Goal: Transaction & Acquisition: Purchase product/service

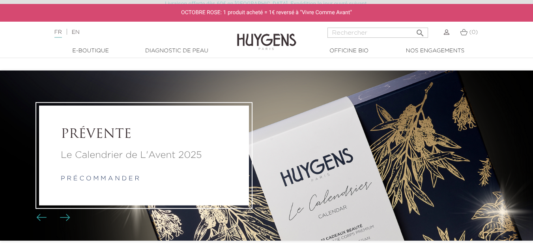
click at [102, 176] on link "p r é c o m m a n d e r" at bounding box center [100, 179] width 79 height 6
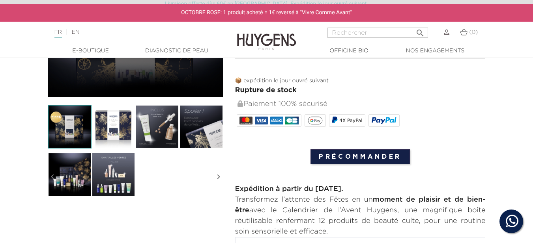
scroll to position [197, 0]
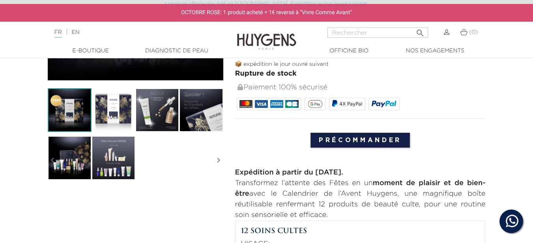
click at [116, 174] on img at bounding box center [114, 158] width 44 height 44
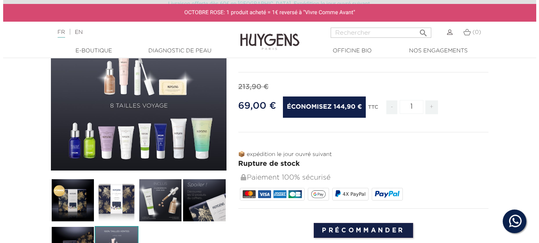
scroll to position [66, 0]
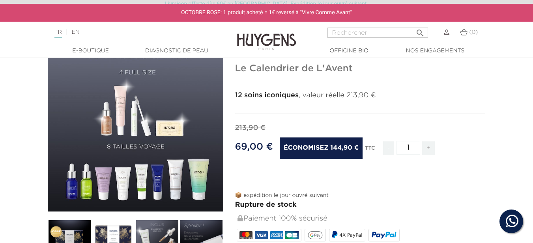
click at [143, 154] on div "" at bounding box center [136, 124] width 176 height 176
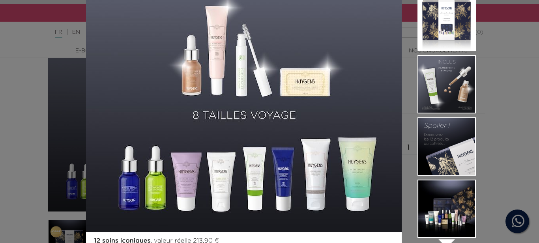
scroll to position [125, 0]
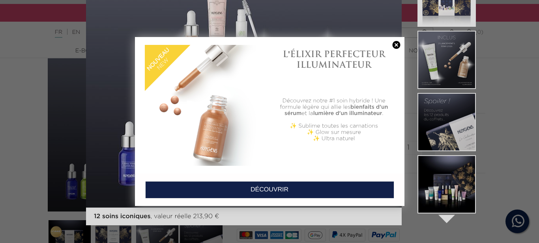
click at [399, 45] on link at bounding box center [396, 45] width 11 height 8
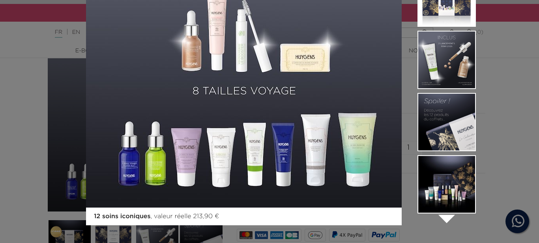
scroll to position [60, 0]
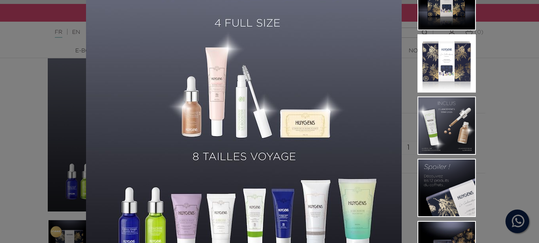
click at [306, 128] on img at bounding box center [244, 116] width 316 height 316
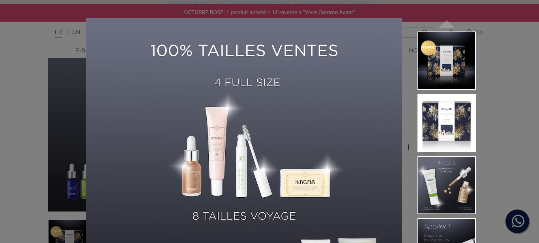
click at [430, 188] on img at bounding box center [446, 185] width 58 height 58
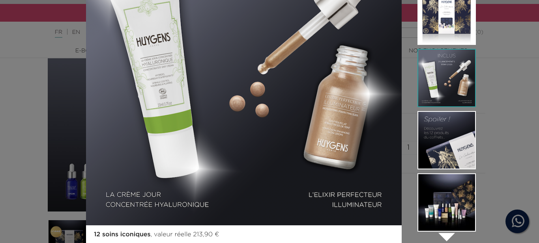
scroll to position [125, 0]
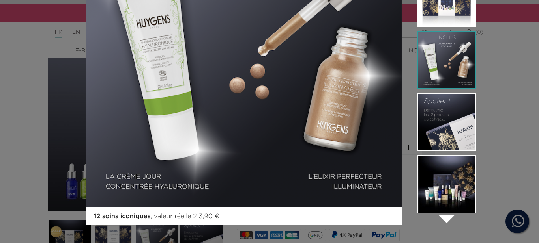
click at [432, 117] on img at bounding box center [446, 122] width 58 height 58
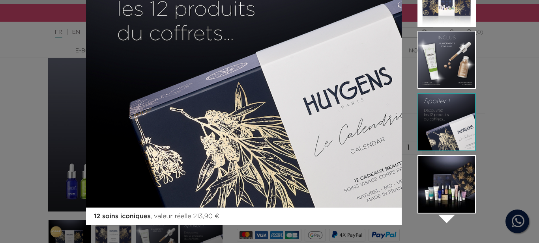
click at [439, 181] on img at bounding box center [446, 184] width 58 height 58
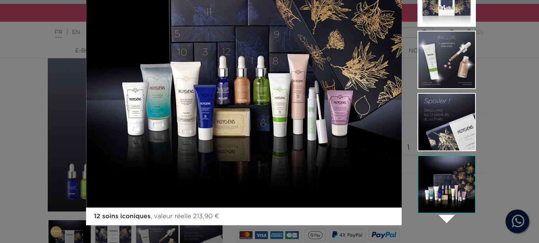
click at [443, 215] on li at bounding box center [446, 186] width 58 height 62
click at [443, 219] on icon "" at bounding box center [446, 218] width 39 height 39
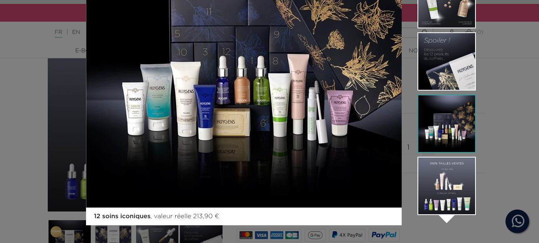
click at [448, 194] on img at bounding box center [446, 186] width 58 height 58
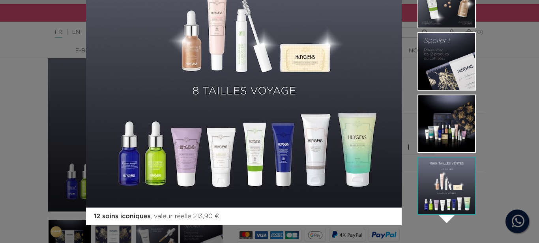
click at [434, 119] on img at bounding box center [446, 124] width 58 height 58
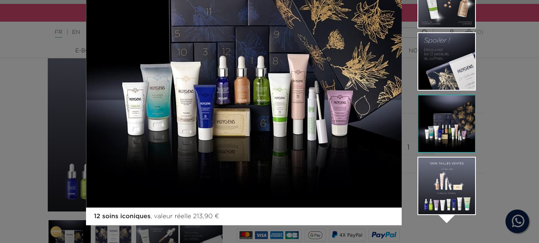
click at [447, 193] on img at bounding box center [446, 186] width 58 height 58
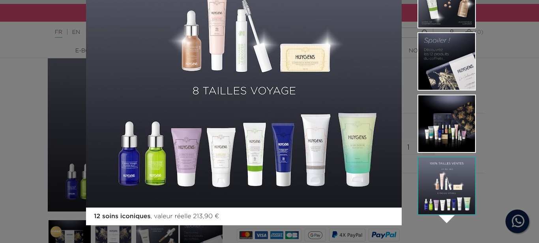
click at [446, 128] on img at bounding box center [446, 124] width 58 height 58
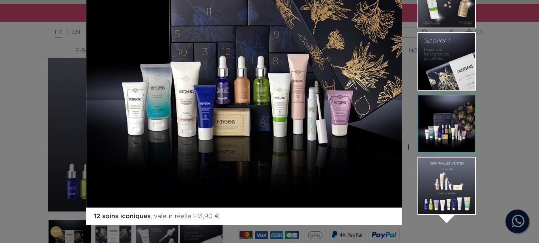
click at [447, 179] on img at bounding box center [446, 186] width 58 height 58
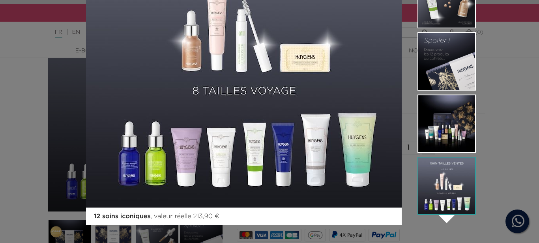
click at [426, 149] on img at bounding box center [446, 124] width 58 height 58
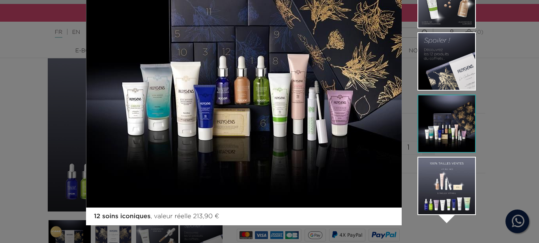
click at [3, 144] on div "12 soins iconiques , valeur réelle 213,90 €  " at bounding box center [269, 121] width 539 height 243
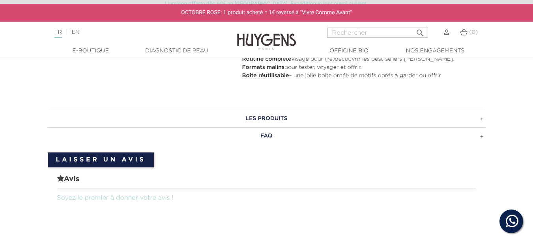
scroll to position [592, 0]
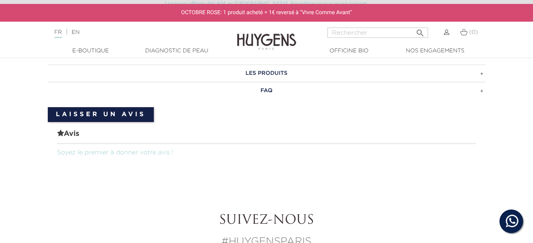
click at [281, 75] on h3 "LES PRODUITS" at bounding box center [267, 73] width 438 height 17
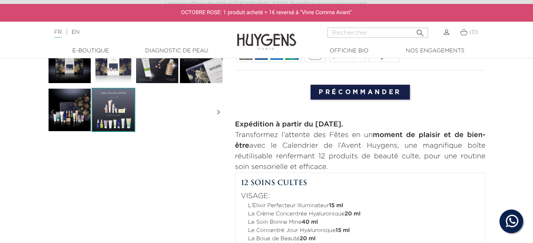
scroll to position [0, 0]
